Goal: Find specific page/section: Find specific page/section

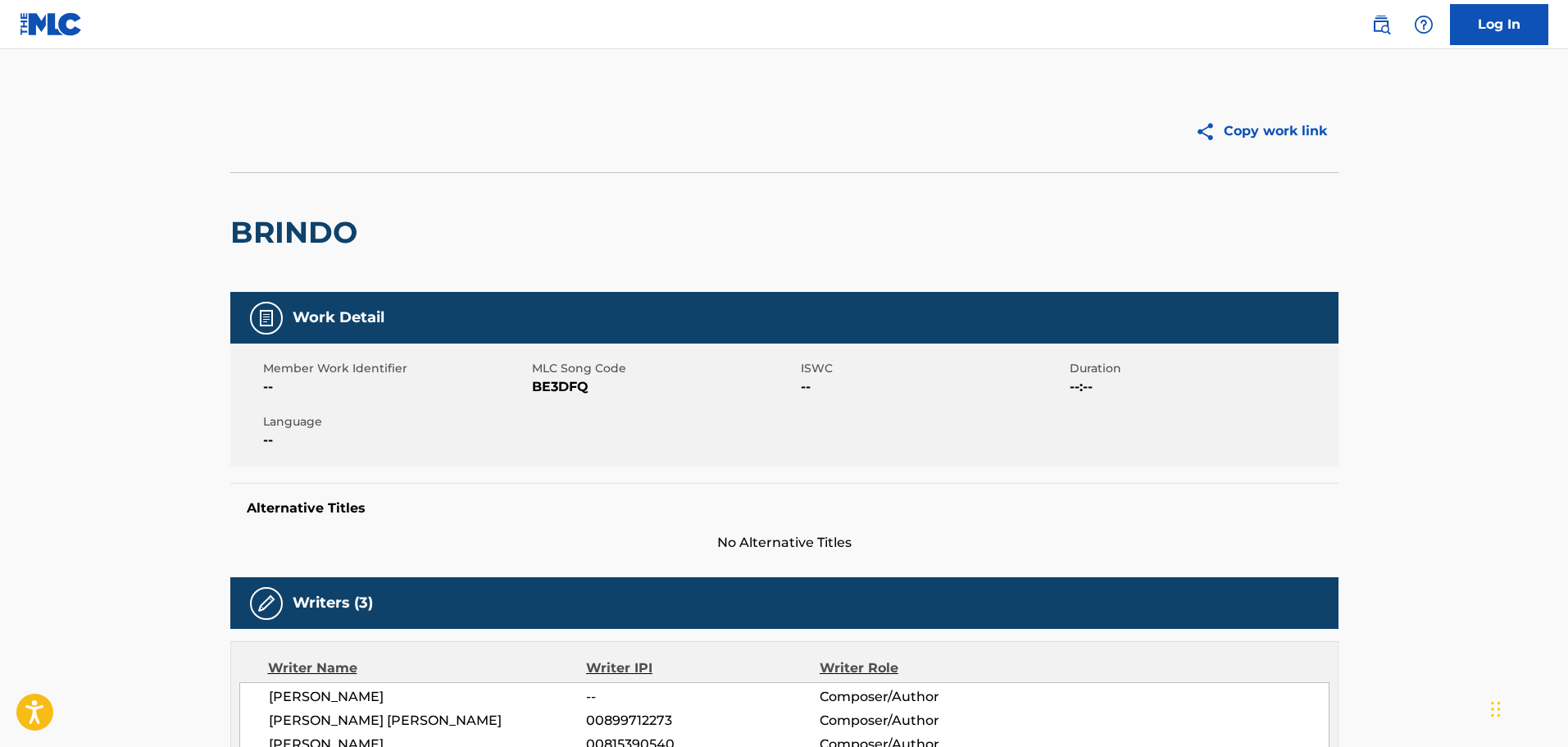
click at [569, 387] on span "BE3DFQ" at bounding box center [664, 387] width 265 height 20
copy span "BE3DFQ"
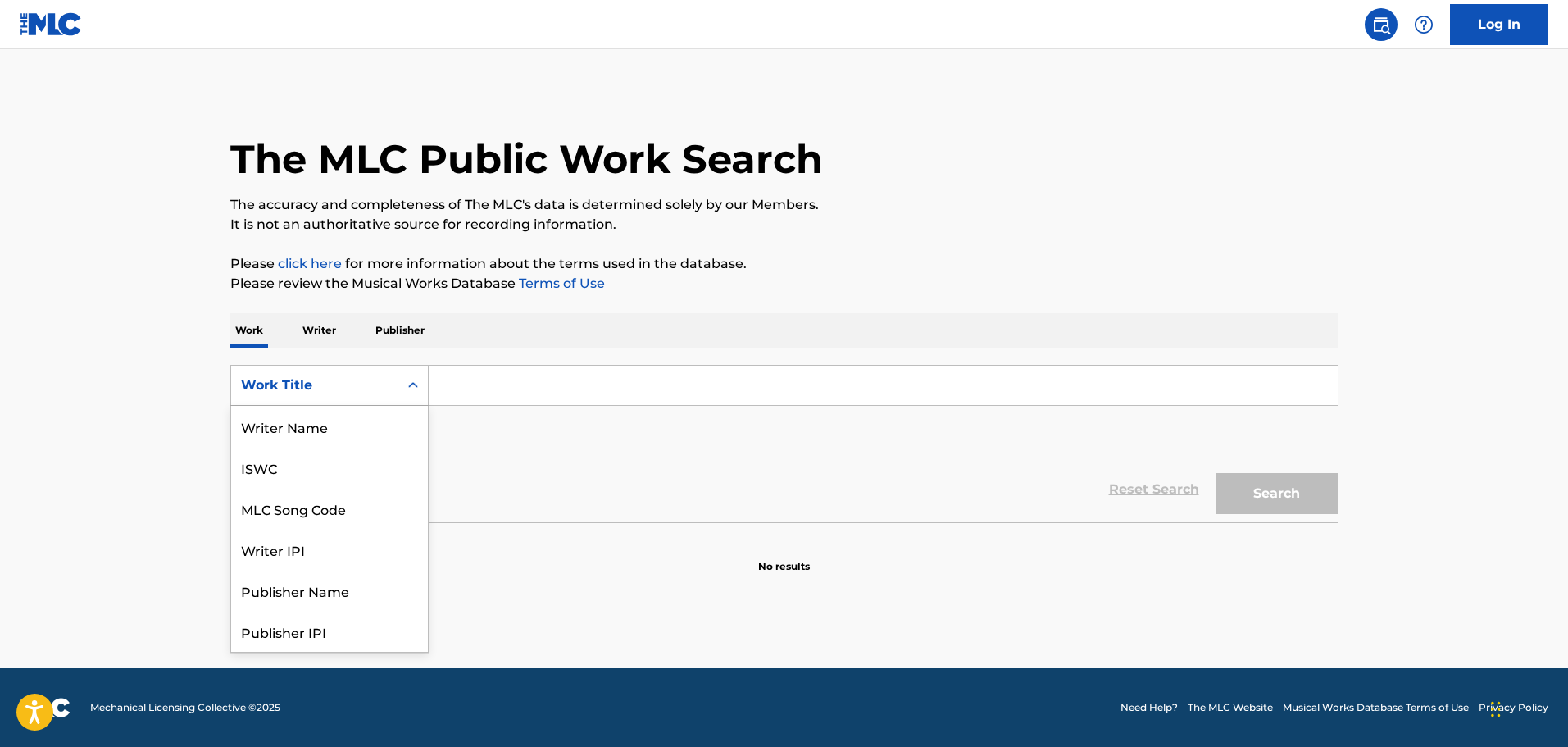
click at [389, 386] on div "Work Title" at bounding box center [314, 385] width 167 height 31
click at [379, 444] on div "MLC Song Code" at bounding box center [329, 426] width 197 height 41
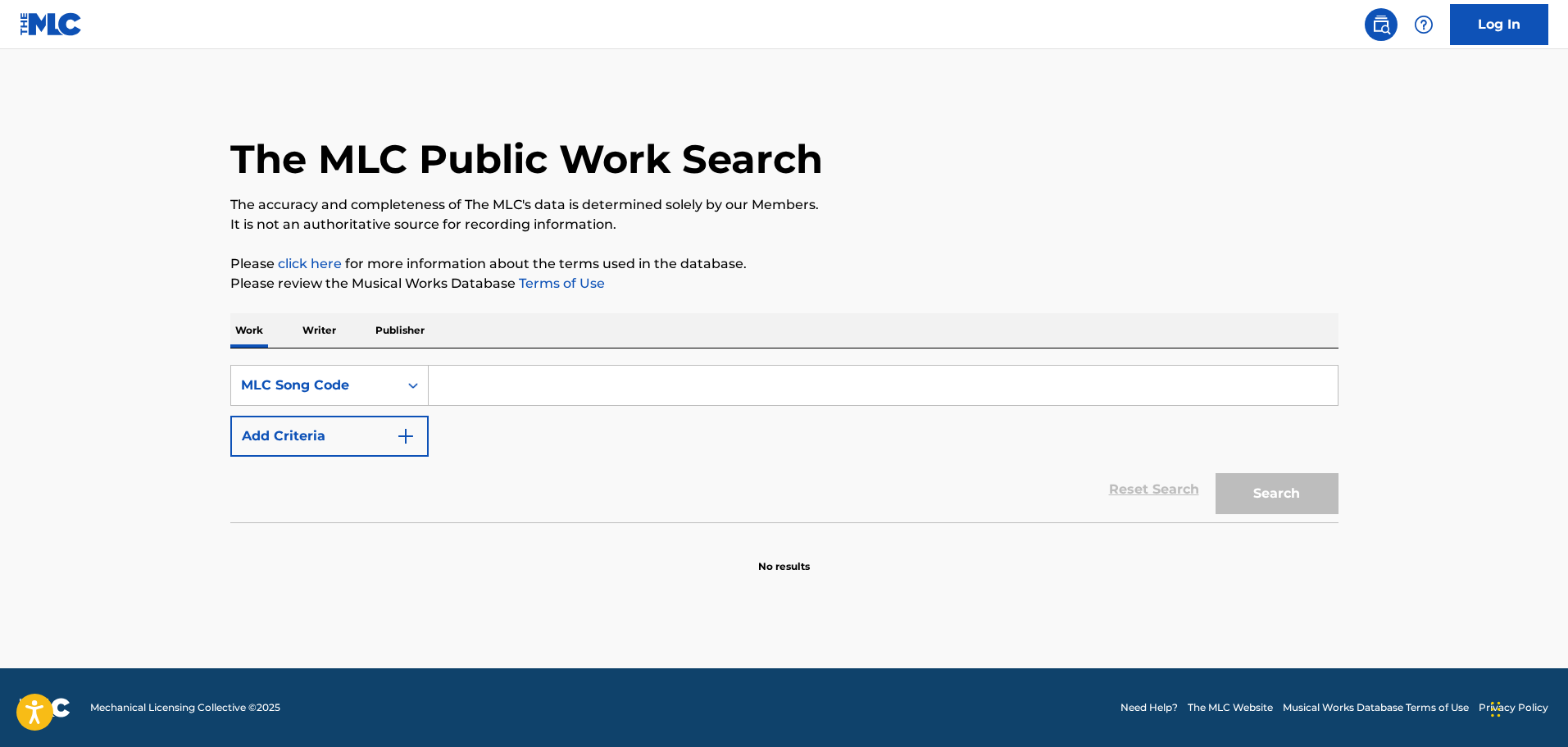
drag, startPoint x: 469, startPoint y: 394, endPoint x: 492, endPoint y: 425, distance: 38.6
click at [469, 394] on input "Search Form" at bounding box center [882, 385] width 909 height 39
paste input "CC98VC"
type input "CC98VC"
click at [1244, 503] on button "Search" at bounding box center [1276, 493] width 123 height 41
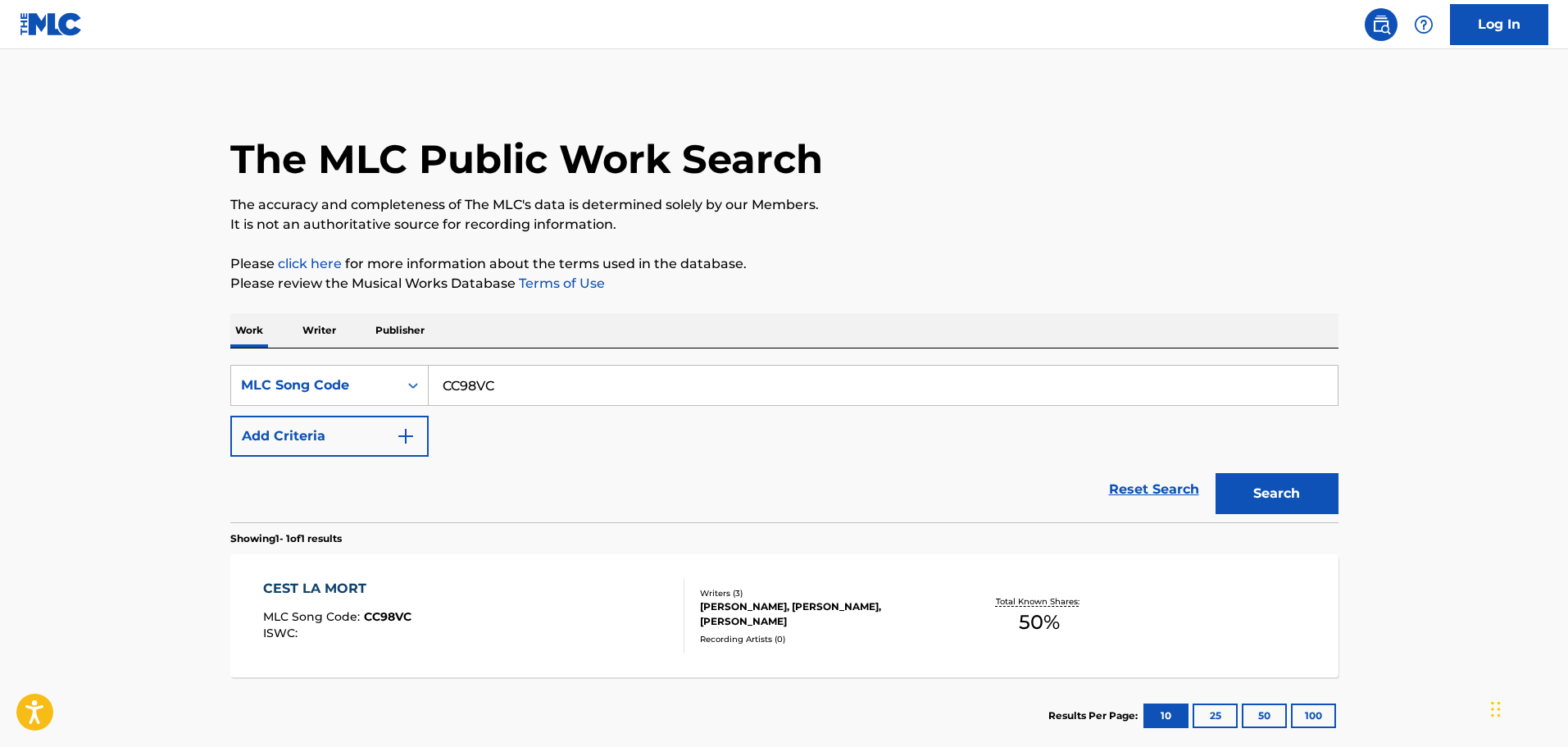
click at [891, 621] on div "[PERSON_NAME], [PERSON_NAME], [PERSON_NAME]" at bounding box center [824, 613] width 248 height 29
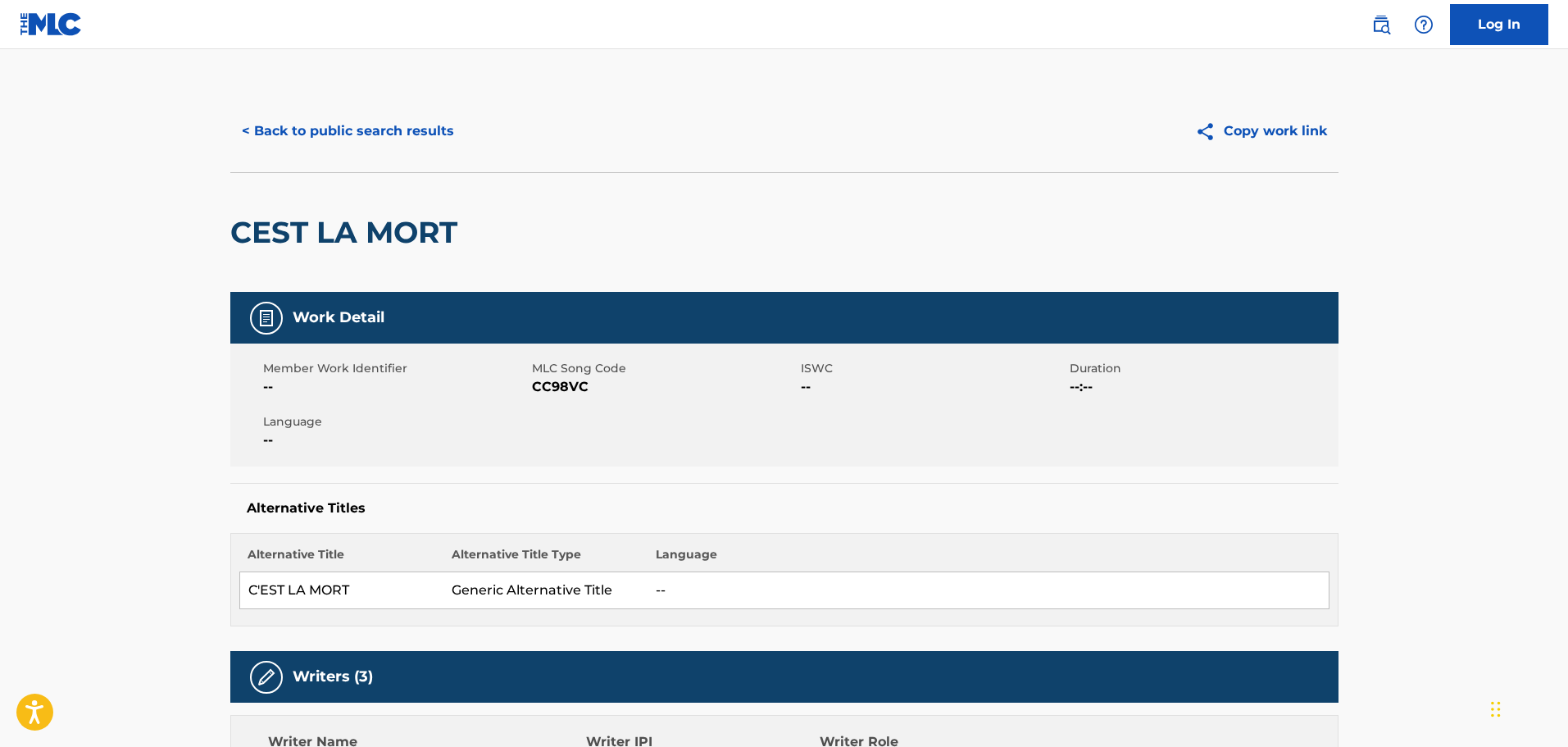
click at [562, 389] on span "CC98VC" at bounding box center [664, 387] width 265 height 20
copy span "CC98VC"
